Goal: Find specific page/section: Find specific page/section

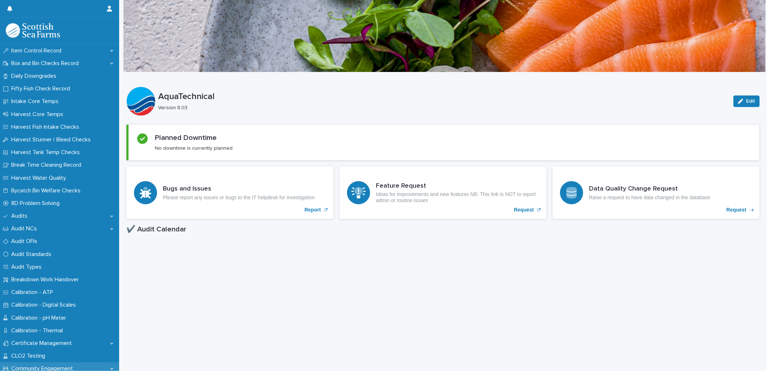
scroll to position [200, 0]
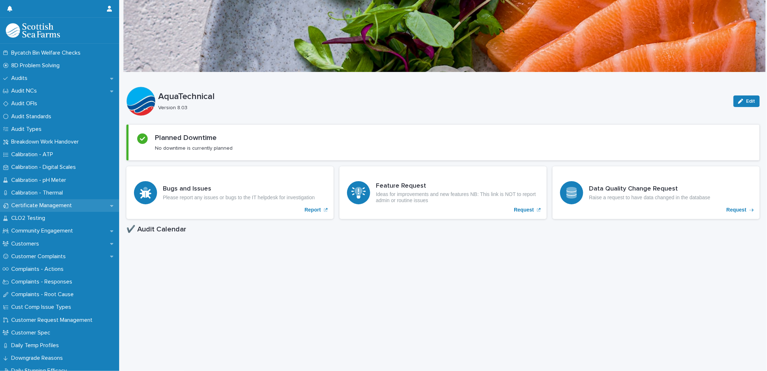
click at [61, 200] on div "Certificate Management" at bounding box center [59, 205] width 119 height 13
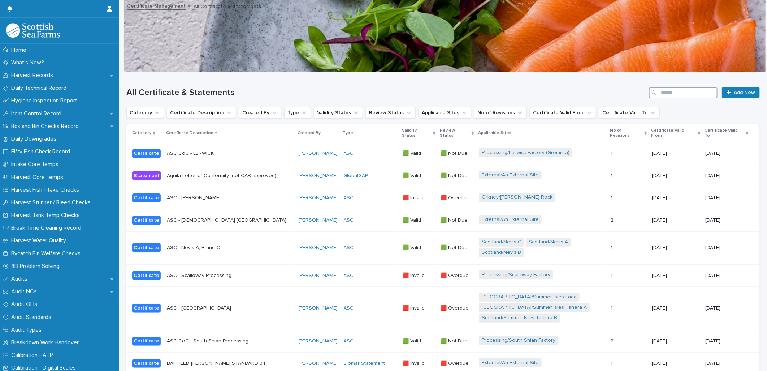
click at [671, 96] on input "Search" at bounding box center [683, 93] width 69 height 12
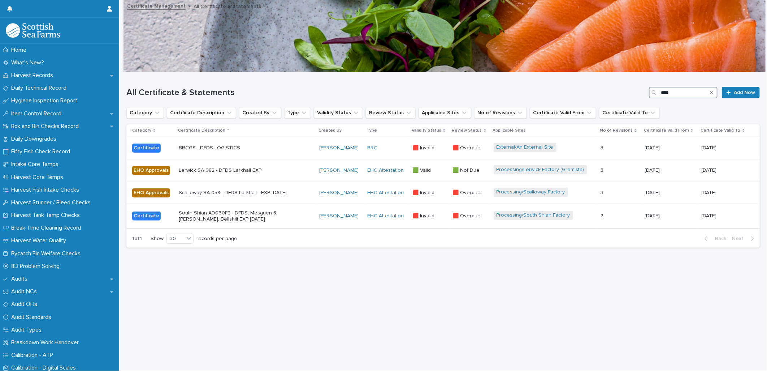
type input "****"
click at [243, 219] on p "South Shian AD060FE - DFDS, Mesguen & O'Toole, Bellshill EXP 30.06.2023" at bounding box center [242, 216] width 126 height 12
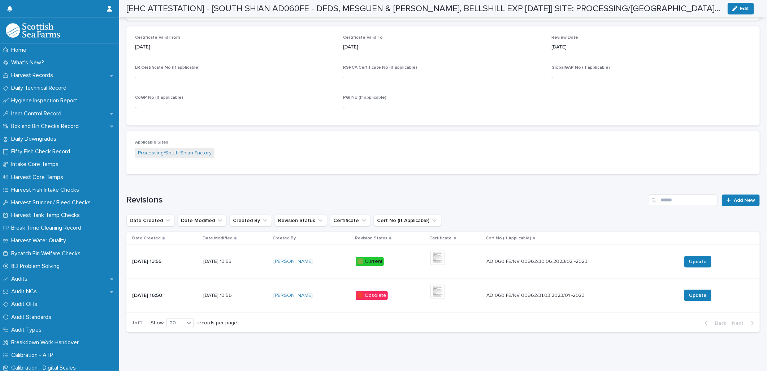
scroll to position [306, 0]
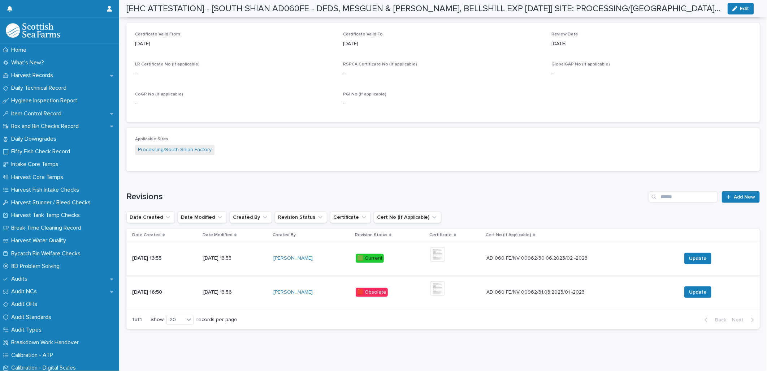
click at [437, 248] on img at bounding box center [437, 254] width 14 height 14
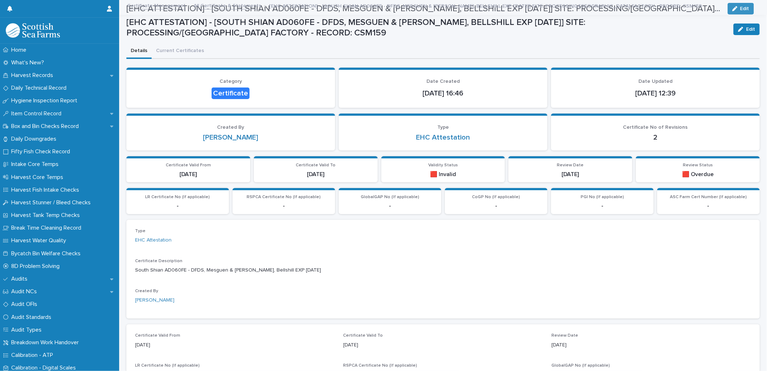
scroll to position [0, 0]
